Goal: Task Accomplishment & Management: Complete application form

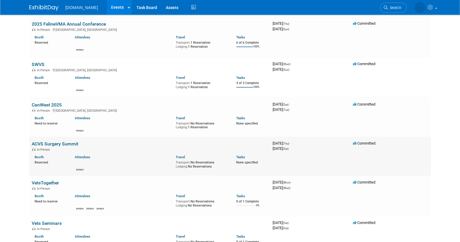
scroll to position [109, 0]
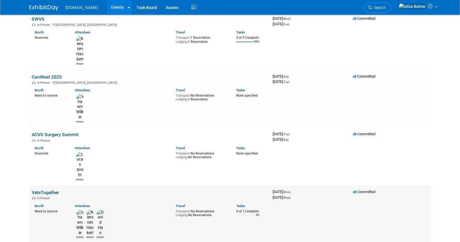
click at [50, 190] on link "VetsTogether" at bounding box center [45, 193] width 27 height 6
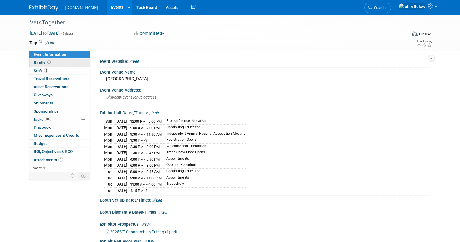
click at [52, 62] on link "Booth" at bounding box center [59, 63] width 60 height 8
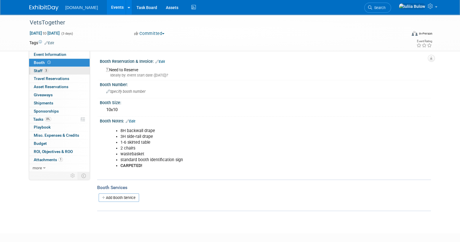
click at [52, 67] on link "3 Staff 3" at bounding box center [59, 71] width 60 height 8
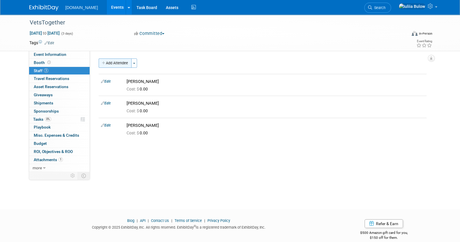
click at [114, 63] on button "Add Attendee" at bounding box center [115, 62] width 33 height 9
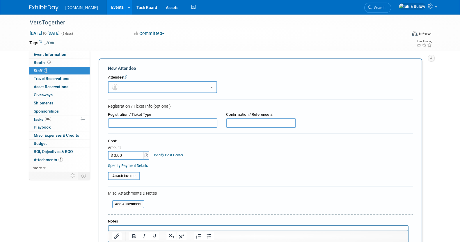
click at [164, 88] on button "button" at bounding box center [162, 87] width 109 height 12
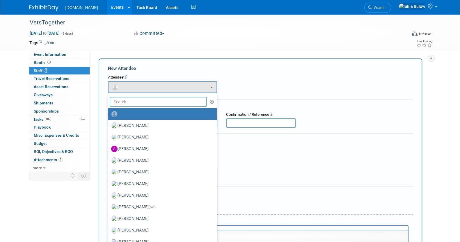
click at [161, 102] on input "text" at bounding box center [158, 102] width 97 height 10
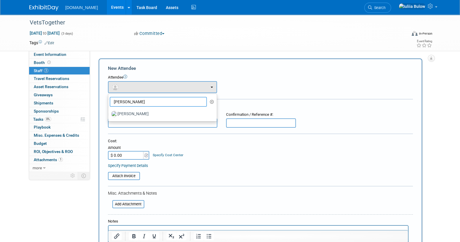
type input "lucas"
click at [156, 121] on input "text" at bounding box center [162, 122] width 109 height 9
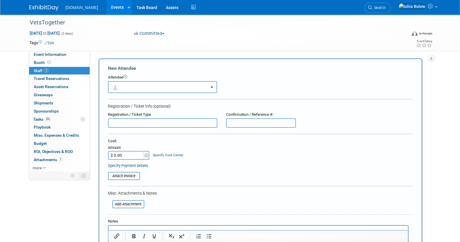
click at [165, 86] on button "button" at bounding box center [162, 87] width 109 height 12
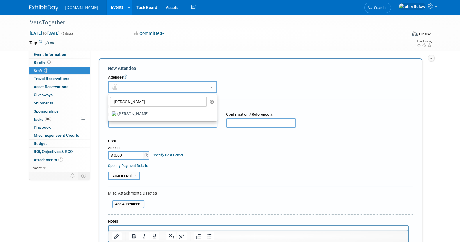
click at [165, 86] on button "button" at bounding box center [162, 87] width 109 height 12
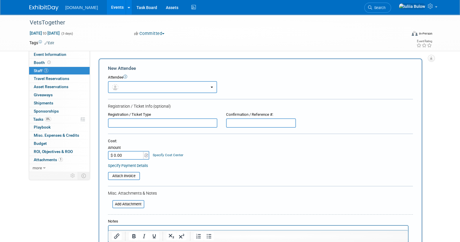
click at [166, 89] on button "button" at bounding box center [162, 87] width 109 height 12
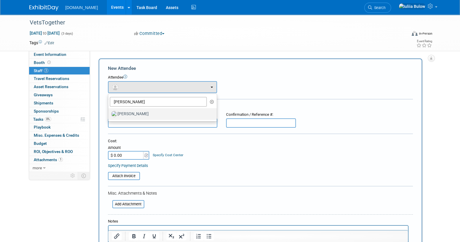
click at [155, 113] on label "Lucas Smith" at bounding box center [161, 113] width 100 height 9
click at [109, 113] on input "Lucas Smith" at bounding box center [107, 113] width 4 height 4
select select "d292722b-a6d2-44a6-8427-a596fae4904c"
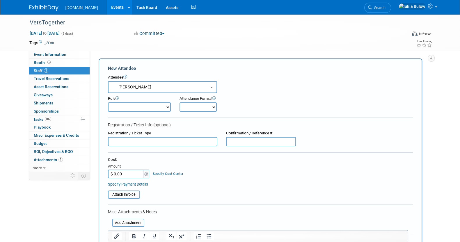
click at [152, 107] on select "Demonstrator Host Planner Presenter Sales Representative Set-up/Dismantle Crew …" at bounding box center [139, 106] width 63 height 9
select select "4"
click at [108, 102] on select "Demonstrator Host Planner Presenter Sales Representative Set-up/Dismantle Crew …" at bounding box center [139, 106] width 63 height 9
click at [204, 111] on form "New Attendee Attendee <img src="https://www.exhibitday.com/Images/Unassigned-Us…" at bounding box center [260, 181] width 305 height 232
click at [207, 102] on select "Onsite Remote" at bounding box center [197, 106] width 37 height 9
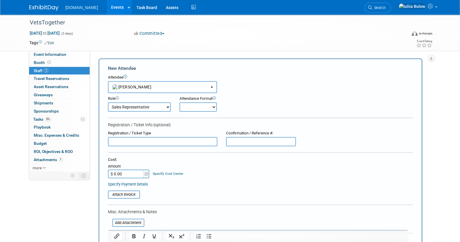
select select "1"
click at [179, 102] on select "Onsite Remote" at bounding box center [197, 106] width 37 height 9
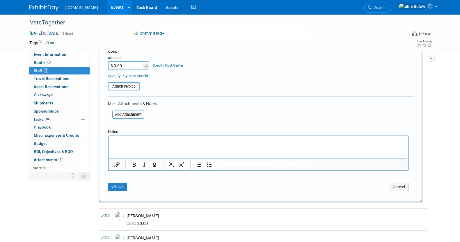
scroll to position [109, 0]
click at [121, 182] on button "Save" at bounding box center [117, 186] width 19 height 8
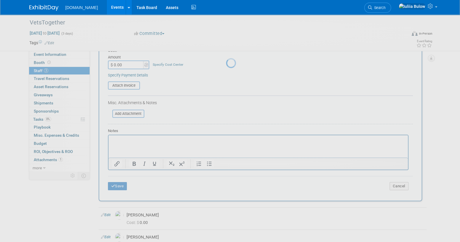
scroll to position [8, 0]
